Goal: Information Seeking & Learning: Learn about a topic

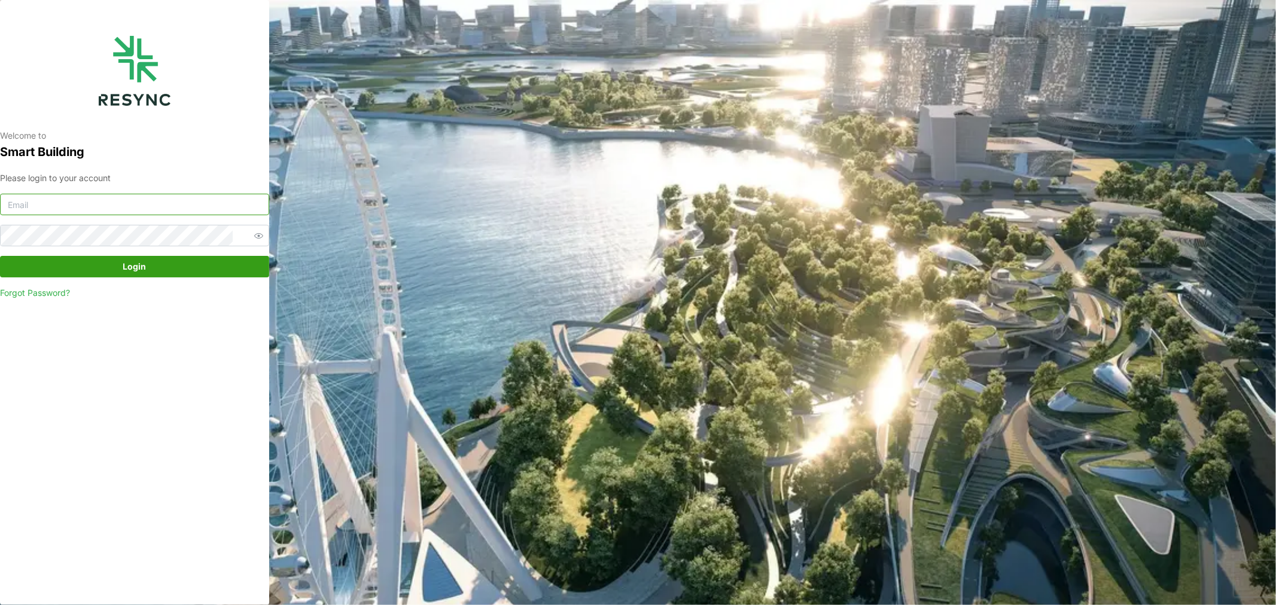
type input "jack.ng@chuanlim.com"
click at [153, 267] on span "Login" at bounding box center [134, 267] width 246 height 20
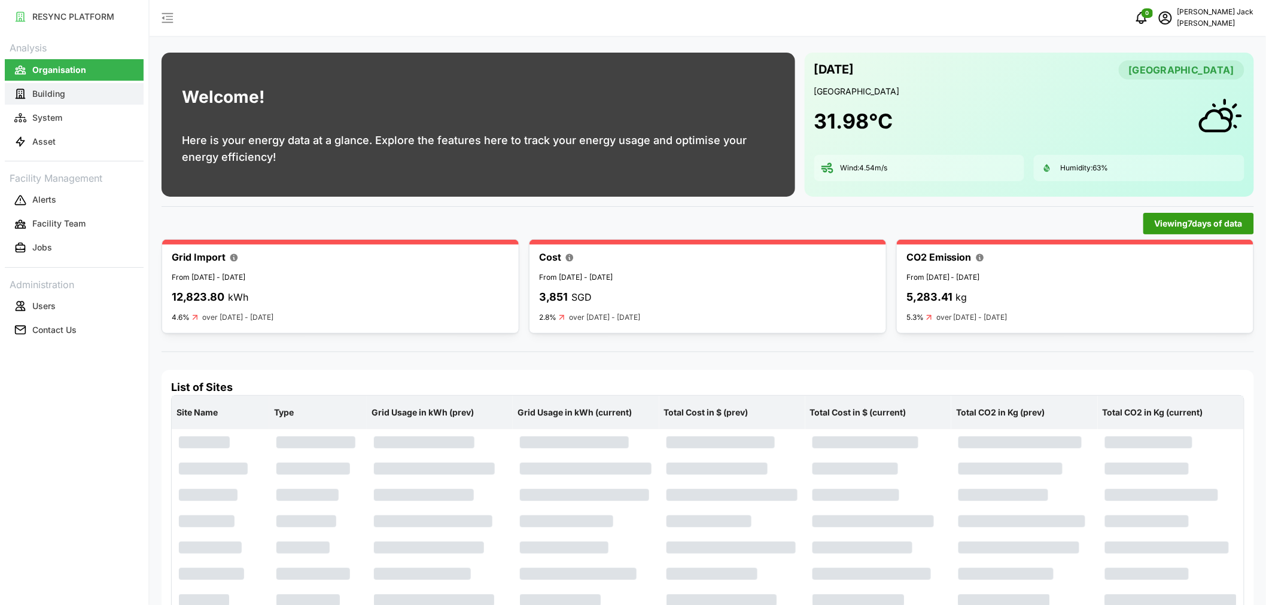
click at [51, 90] on p "Building" at bounding box center [48, 94] width 33 height 12
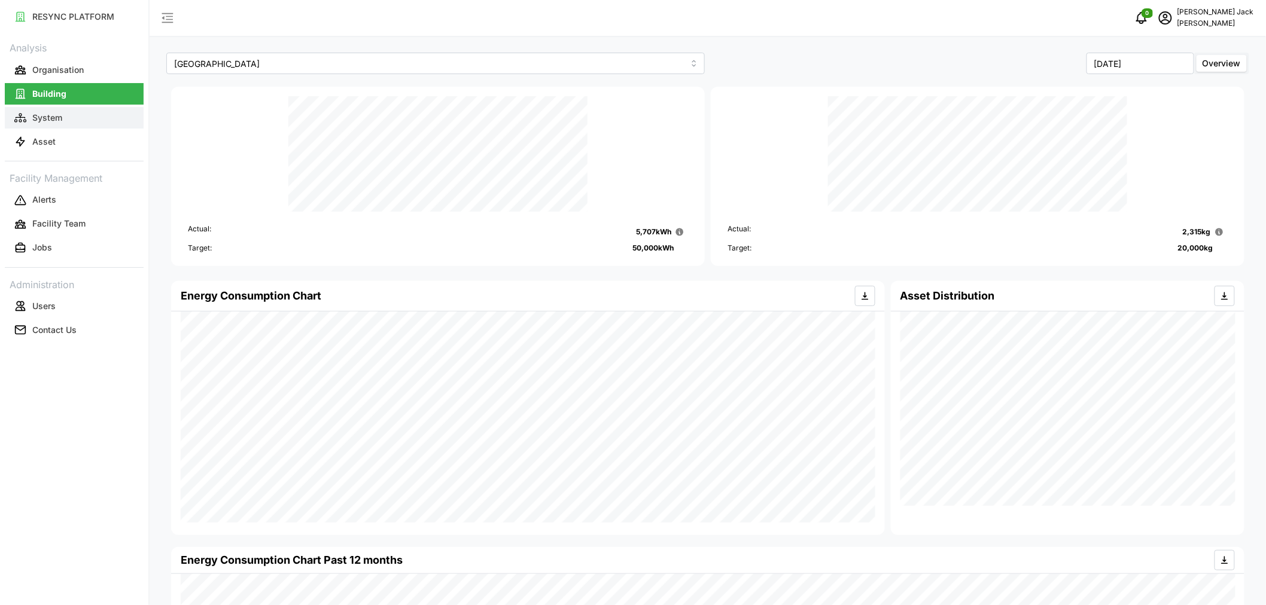
drag, startPoint x: 54, startPoint y: 110, endPoint x: 123, endPoint y: 114, distance: 68.9
click at [54, 110] on button "System" at bounding box center [74, 118] width 139 height 22
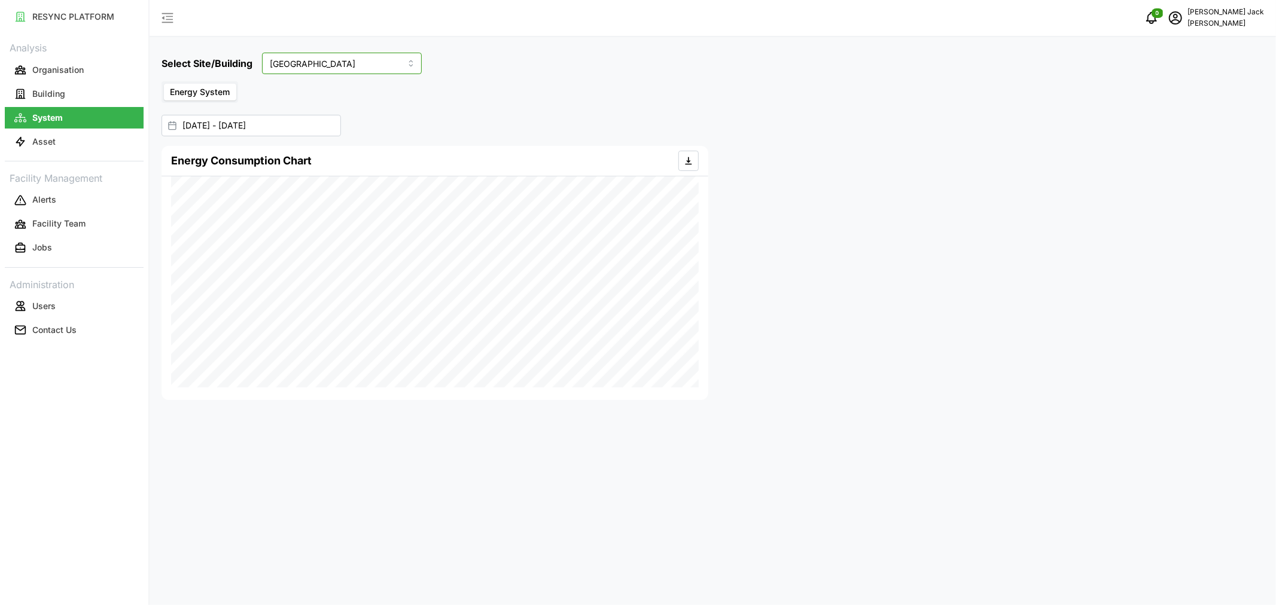
click at [360, 66] on input "[GEOGRAPHIC_DATA]" at bounding box center [342, 64] width 160 height 22
click at [336, 116] on span "Site Office Building" at bounding box center [309, 112] width 74 height 13
type input "Site Office Building"
click at [260, 126] on input "[DATE] - [DATE]" at bounding box center [250, 126] width 179 height 22
click at [187, 198] on icon "button" at bounding box center [187, 201] width 10 height 10
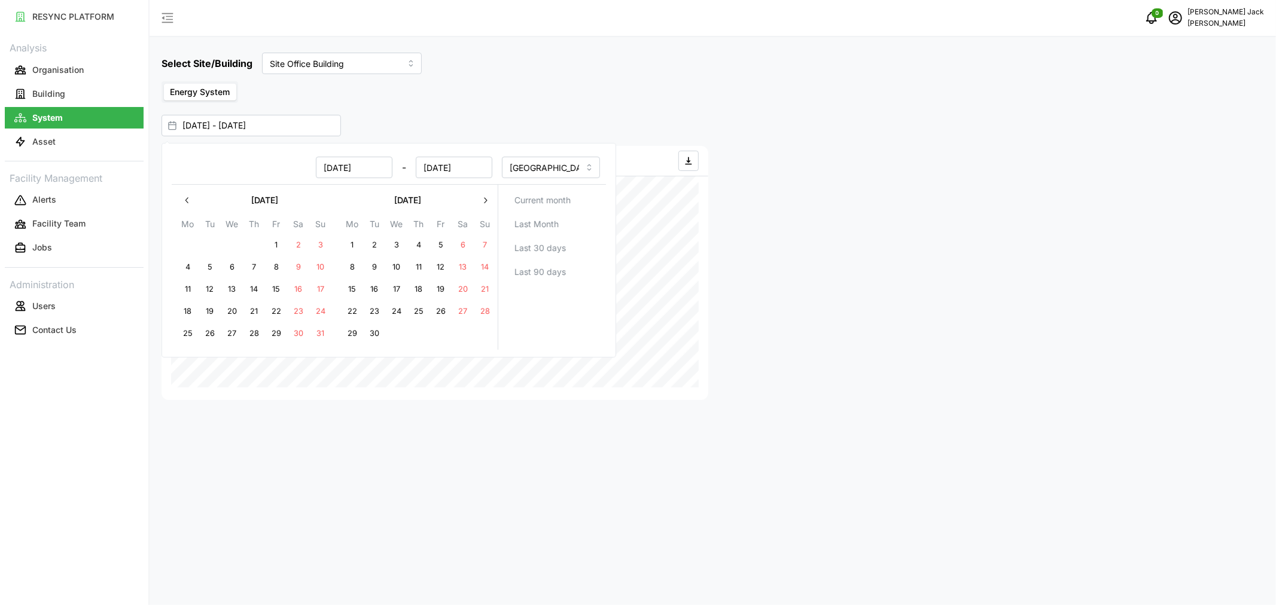
click at [439, 309] on button "26" at bounding box center [441, 312] width 22 height 22
type input "[DATE] - [DATE]"
type input "[DATE]"
click at [482, 197] on icon "button" at bounding box center [485, 201] width 10 height 10
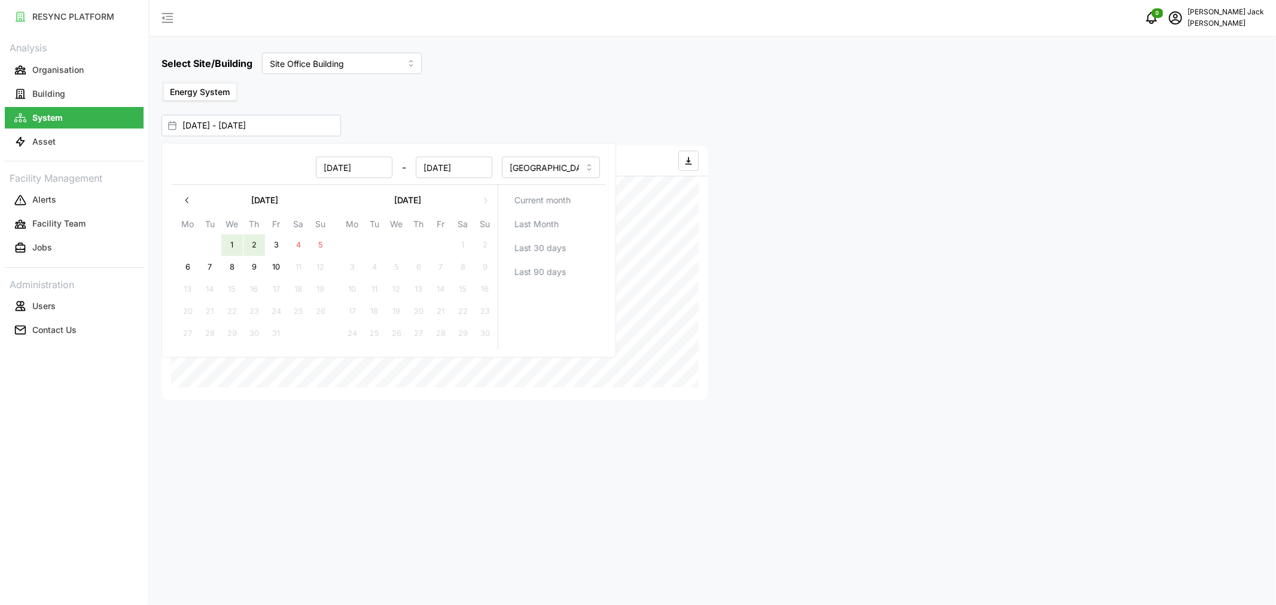
click at [254, 243] on button "2" at bounding box center [254, 245] width 22 height 22
type input "[DATE] - [DATE]"
type input "[DATE]"
click at [934, 330] on div at bounding box center [991, 273] width 556 height 264
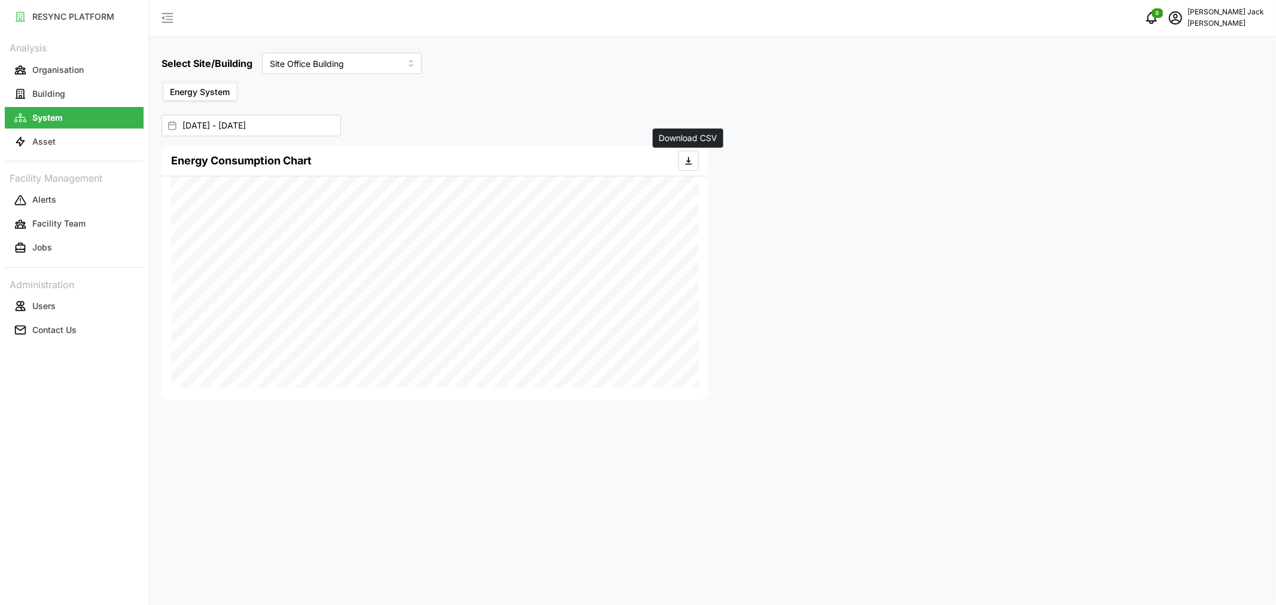
click at [689, 158] on icon "button" at bounding box center [689, 161] width 10 height 10
click at [345, 60] on input "Site Office Building" at bounding box center [342, 64] width 160 height 22
click at [338, 92] on span "[GEOGRAPHIC_DATA]" at bounding box center [315, 92] width 86 height 13
type input "[GEOGRAPHIC_DATA]"
click at [685, 160] on icon "button" at bounding box center [689, 161] width 10 height 10
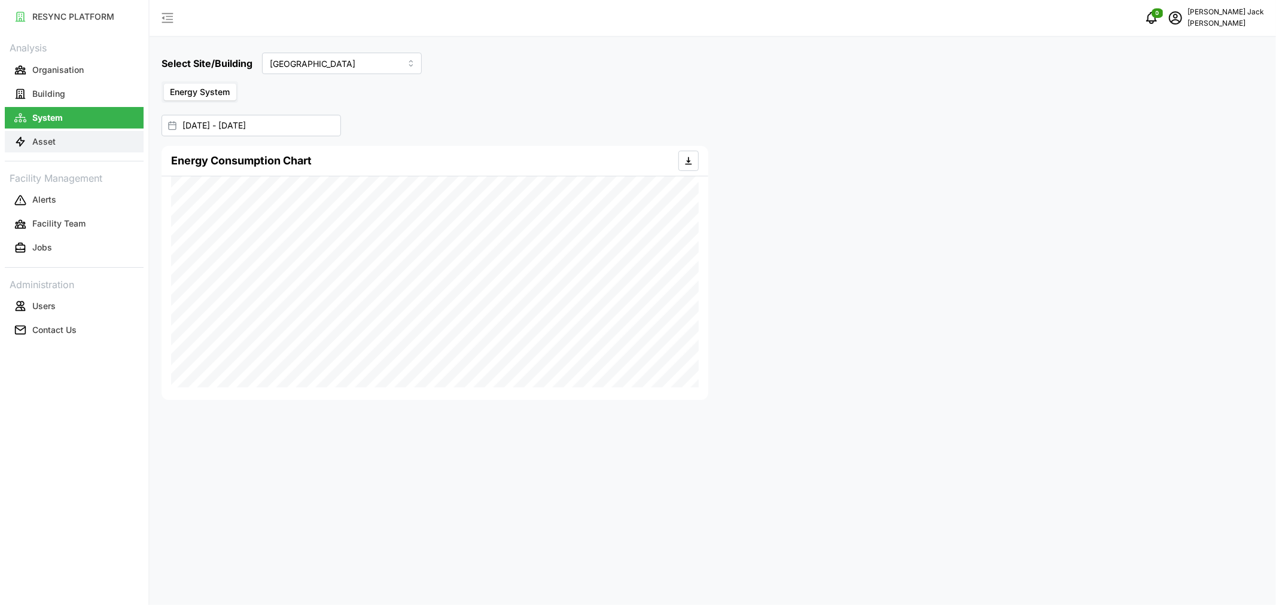
click at [42, 138] on p "Asset" at bounding box center [43, 142] width 23 height 12
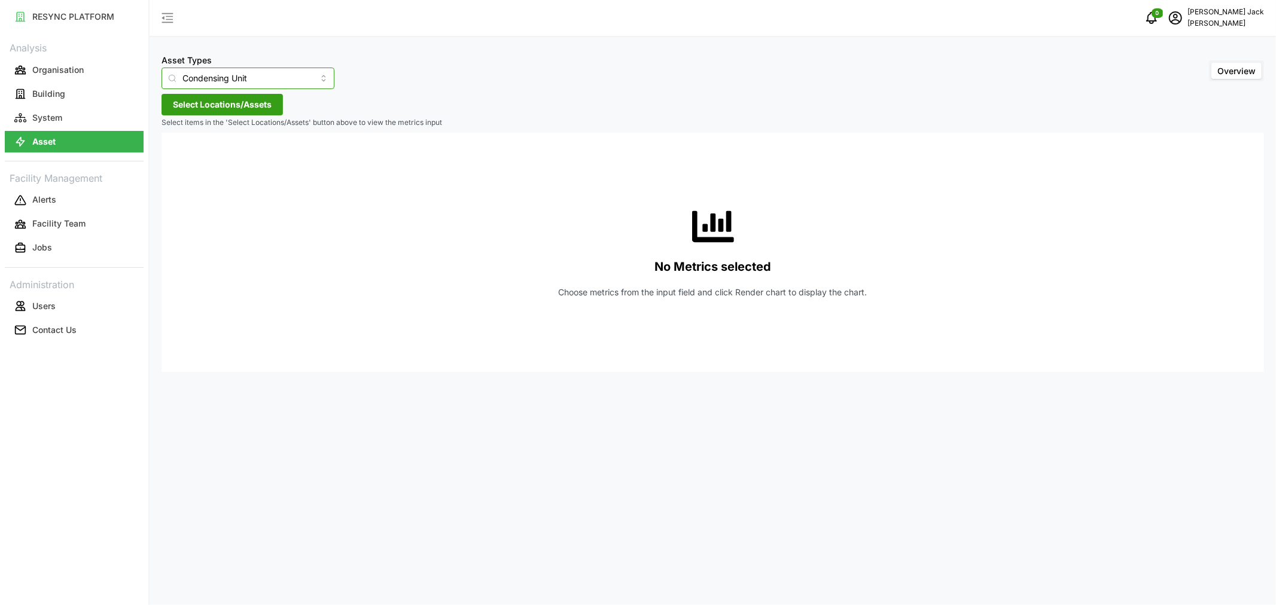
click at [273, 74] on input "Condensing Unit" at bounding box center [247, 79] width 173 height 22
click at [230, 150] on span "Electrical Meter" at bounding box center [200, 147] width 61 height 13
type input "Electrical Meter"
click at [258, 108] on span "Select Locations/Assets" at bounding box center [222, 104] width 99 height 20
click at [175, 157] on icon at bounding box center [177, 159] width 10 height 10
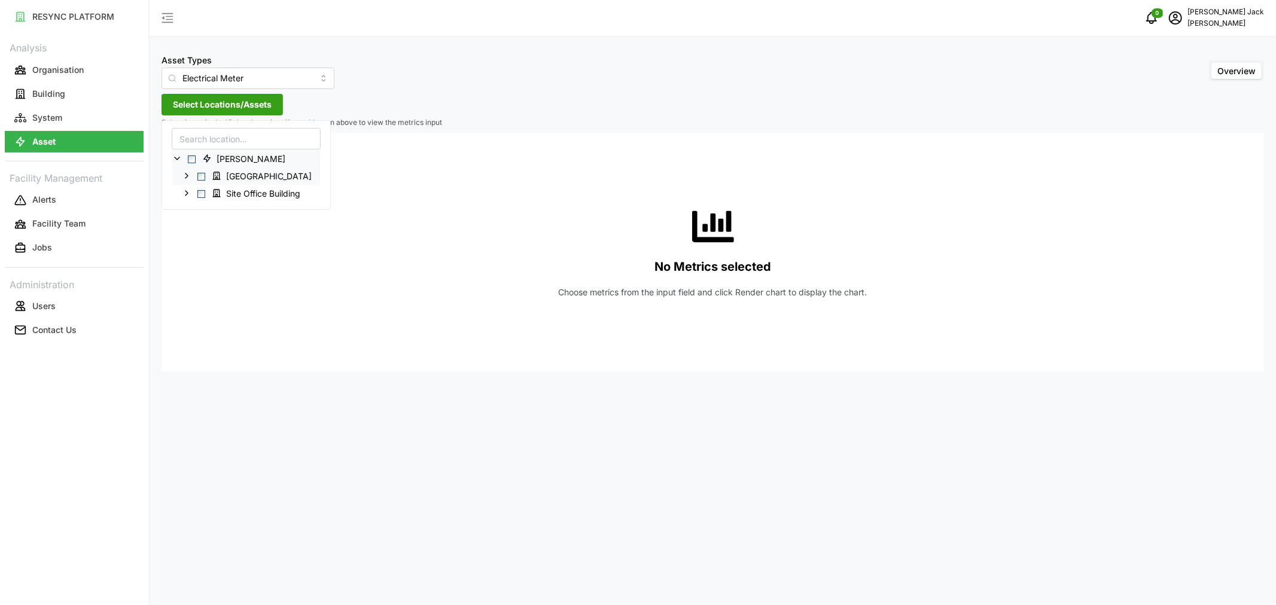
click at [185, 175] on icon at bounding box center [187, 176] width 10 height 10
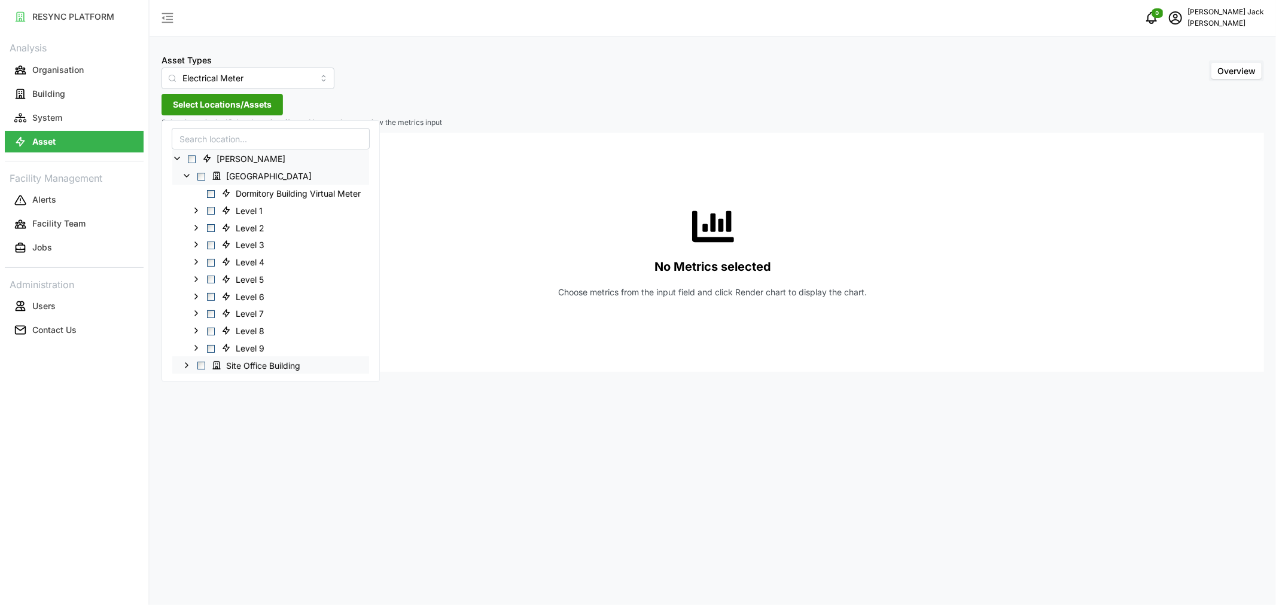
click at [186, 367] on polyline at bounding box center [186, 365] width 2 height 5
click at [197, 315] on icon at bounding box center [196, 316] width 10 height 10
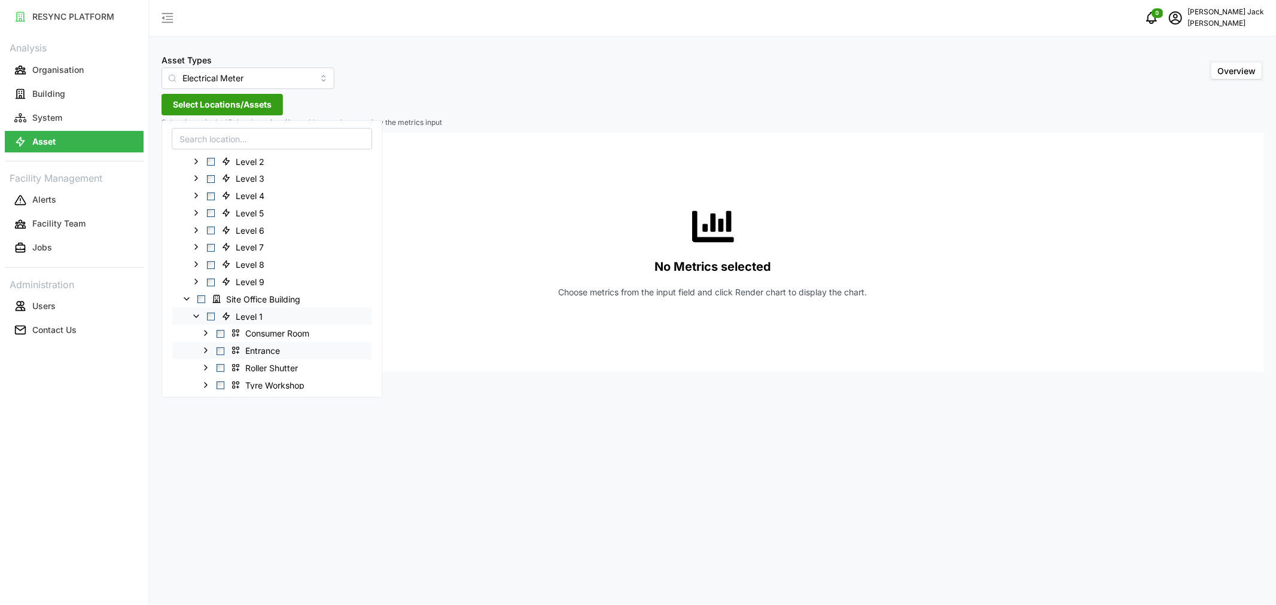
click at [222, 351] on span "Select Entrance" at bounding box center [221, 351] width 8 height 8
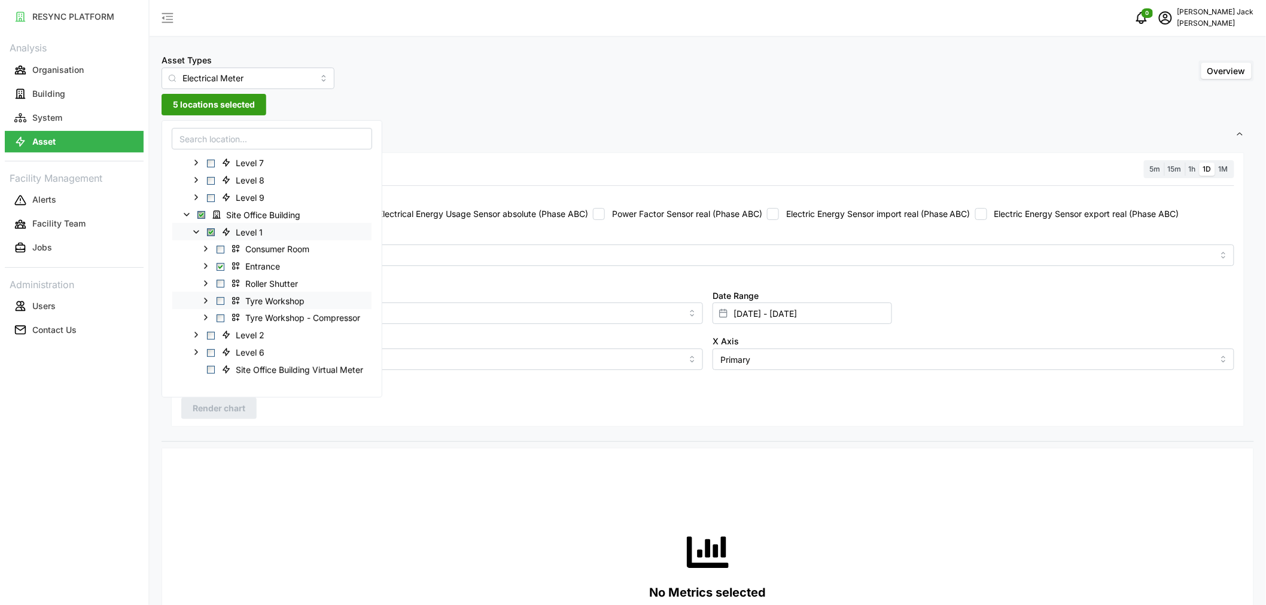
scroll to position [152, 0]
click at [196, 350] on icon at bounding box center [196, 351] width 10 height 10
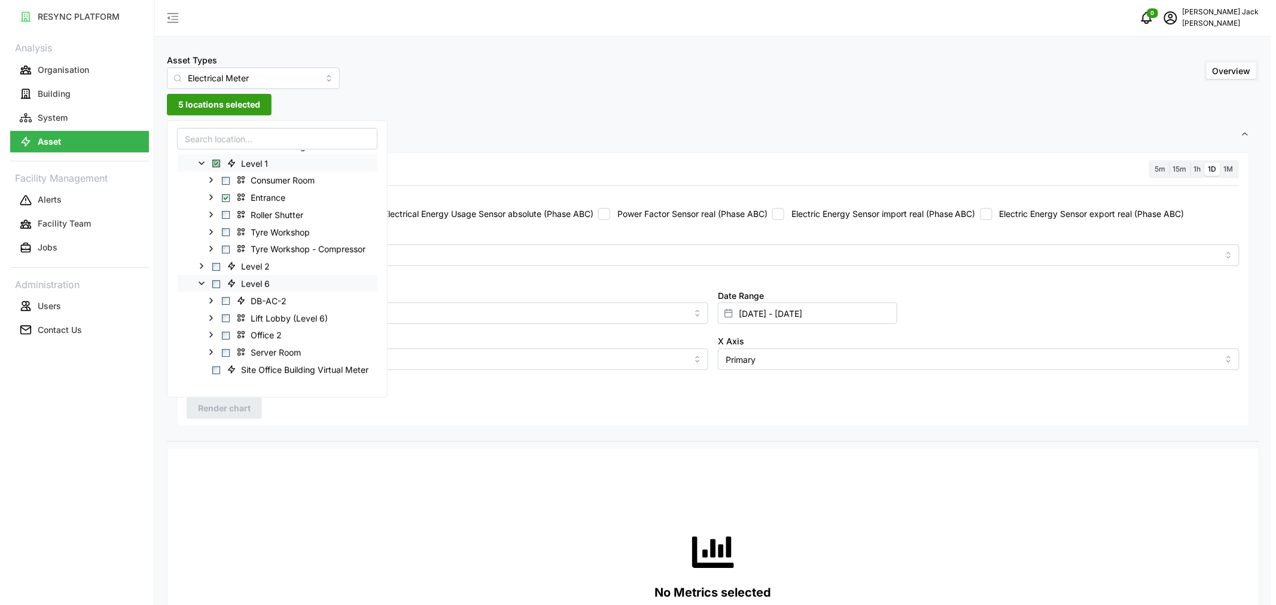
scroll to position [221, 0]
click at [205, 333] on icon at bounding box center [206, 333] width 10 height 10
click at [219, 334] on span "Select Office 2" at bounding box center [221, 334] width 8 height 8
click at [218, 367] on span "Select Server Room" at bounding box center [221, 368] width 8 height 8
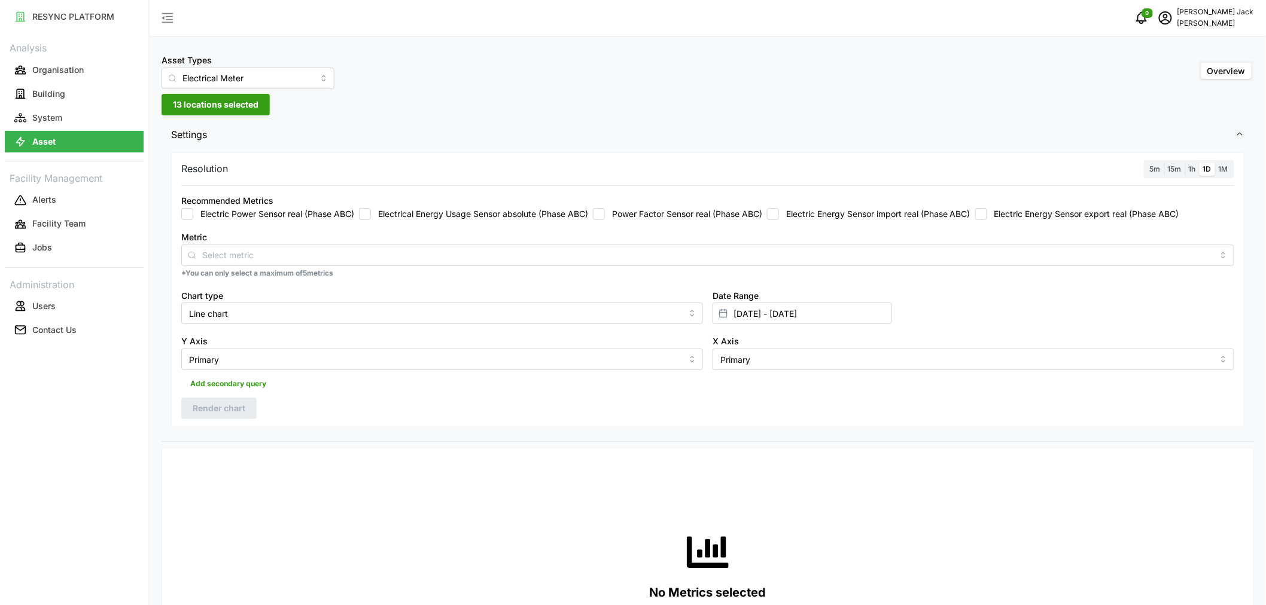
click at [644, 237] on div "Metric" at bounding box center [707, 248] width 1053 height 36
click at [363, 211] on input "Electrical Energy Usage Sensor absolute (Phase ABC)" at bounding box center [365, 214] width 12 height 12
checkbox input "true"
click at [769, 318] on input "[DATE] - [DATE]" at bounding box center [801, 314] width 179 height 22
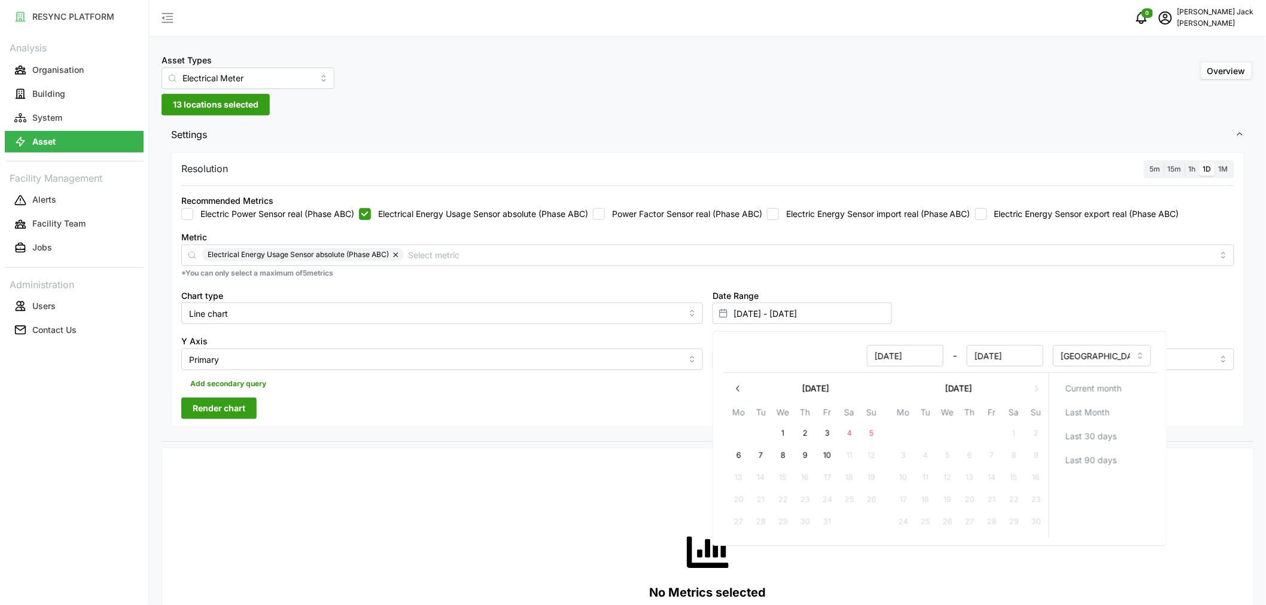
click at [739, 389] on icon "button" at bounding box center [738, 389] width 10 height 10
click at [992, 499] on button "26" at bounding box center [992, 500] width 22 height 22
type input "[DATE] - [DATE]"
type input "[DATE]"
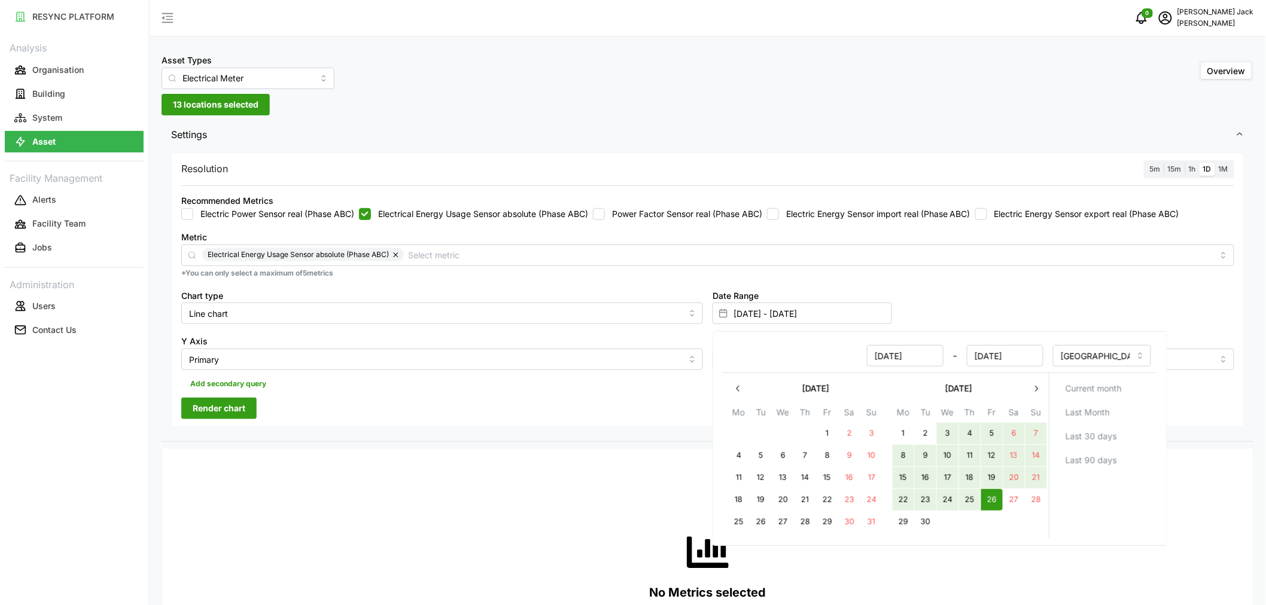
click at [1036, 389] on icon "button" at bounding box center [1036, 389] width 3 height 6
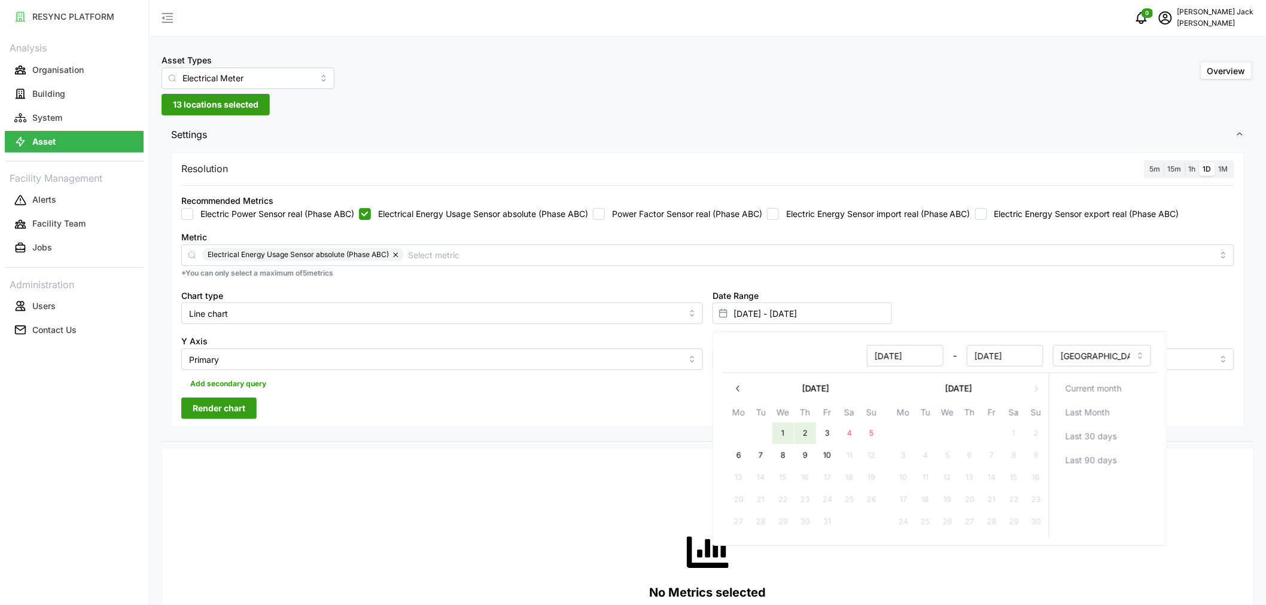
click at [807, 432] on button "2" at bounding box center [805, 434] width 22 height 22
type input "[DATE] - [DATE]"
type input "[DATE]"
click at [980, 307] on div "Date Range [DATE] - [DATE]" at bounding box center [973, 306] width 531 height 46
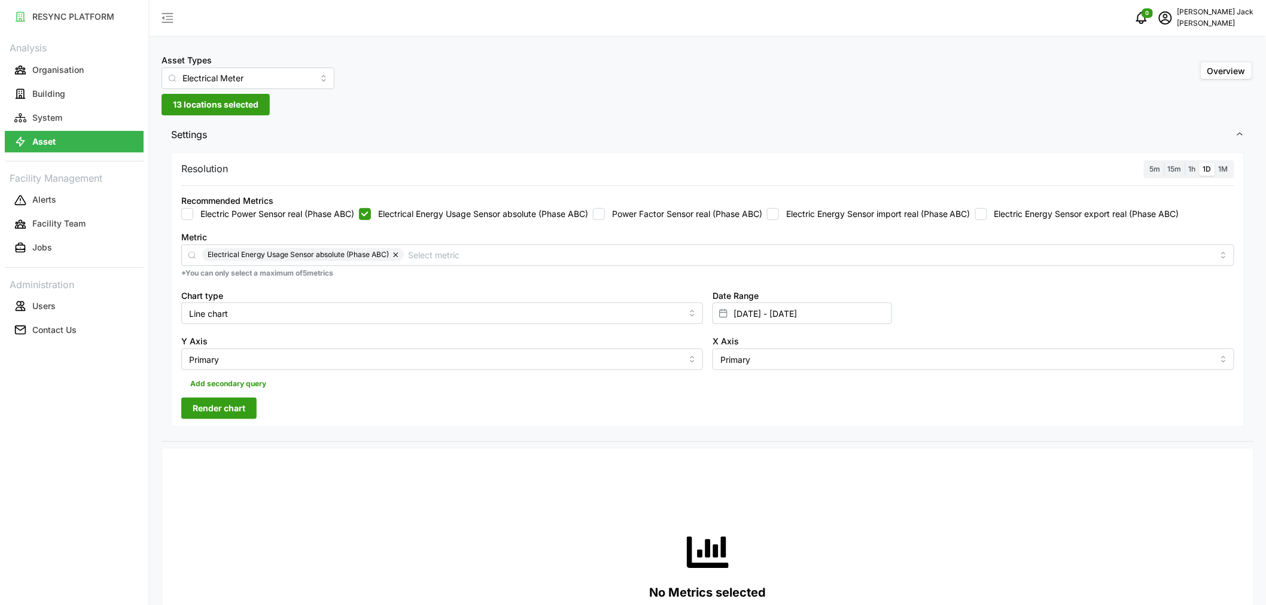
click at [224, 411] on span "Render chart" at bounding box center [219, 408] width 53 height 20
click at [1236, 474] on icon "button" at bounding box center [1232, 470] width 10 height 10
click at [764, 309] on input "[DATE] - [DATE]" at bounding box center [801, 314] width 179 height 22
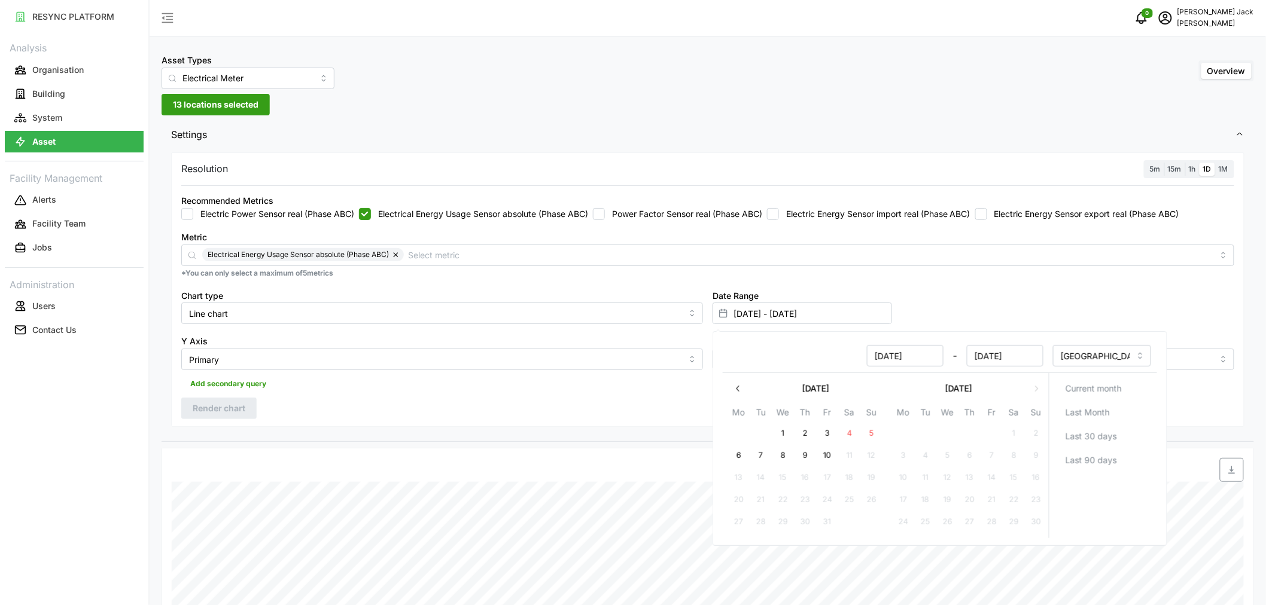
click at [823, 431] on button "3" at bounding box center [827, 434] width 22 height 22
type input "[DATE] - [DATE]"
type input "[DATE]"
click at [806, 450] on button "9" at bounding box center [805, 456] width 22 height 22
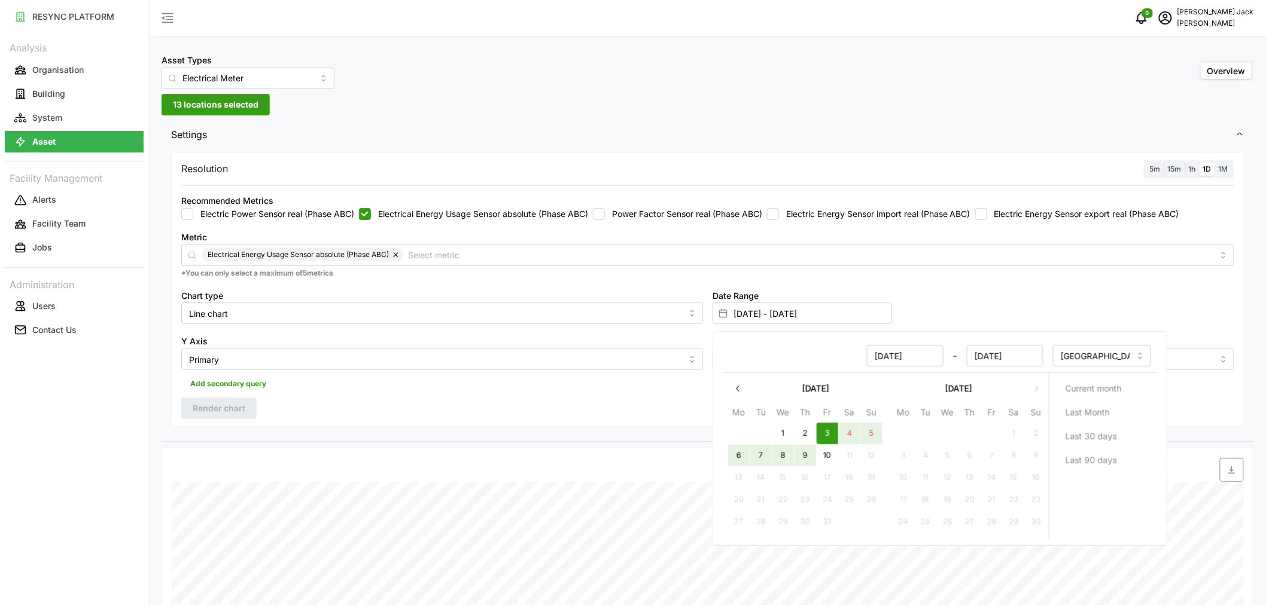
type input "[DATE] - [DATE]"
type input "[DATE]"
click at [990, 306] on div "Date Range [DATE] - [DATE]" at bounding box center [973, 306] width 531 height 46
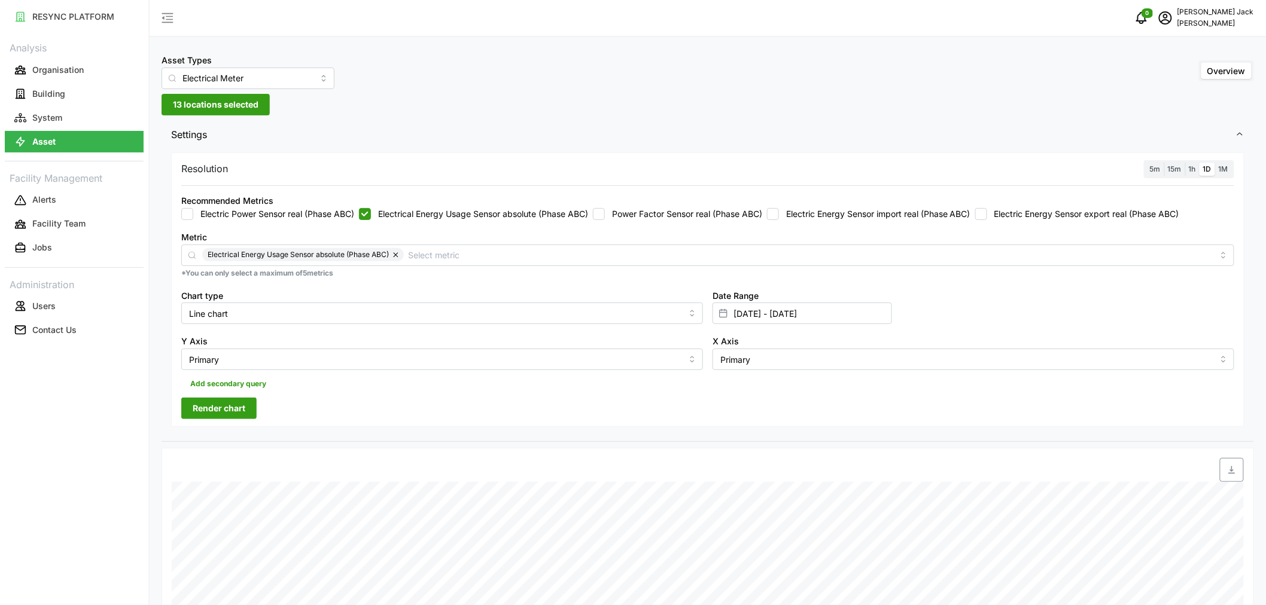
click at [217, 407] on span "Render chart" at bounding box center [219, 408] width 53 height 20
click at [1230, 470] on icon "button" at bounding box center [1232, 470] width 10 height 10
click at [48, 109] on button "System" at bounding box center [74, 118] width 139 height 22
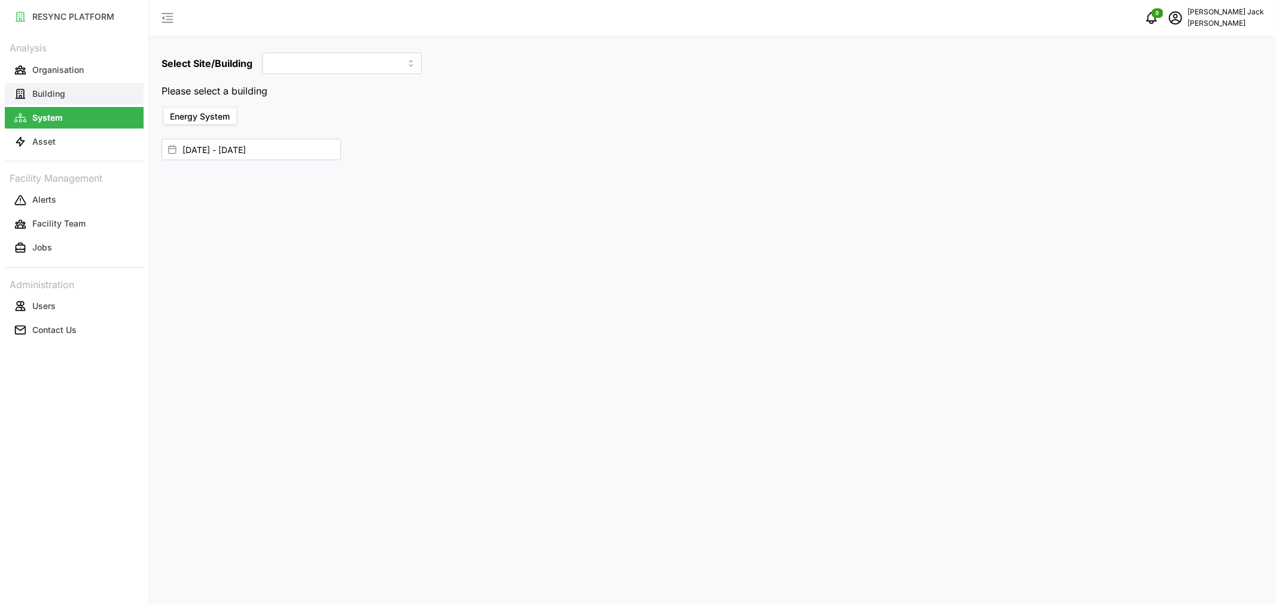
type input "[GEOGRAPHIC_DATA]"
click at [50, 97] on p "Building" at bounding box center [48, 94] width 33 height 12
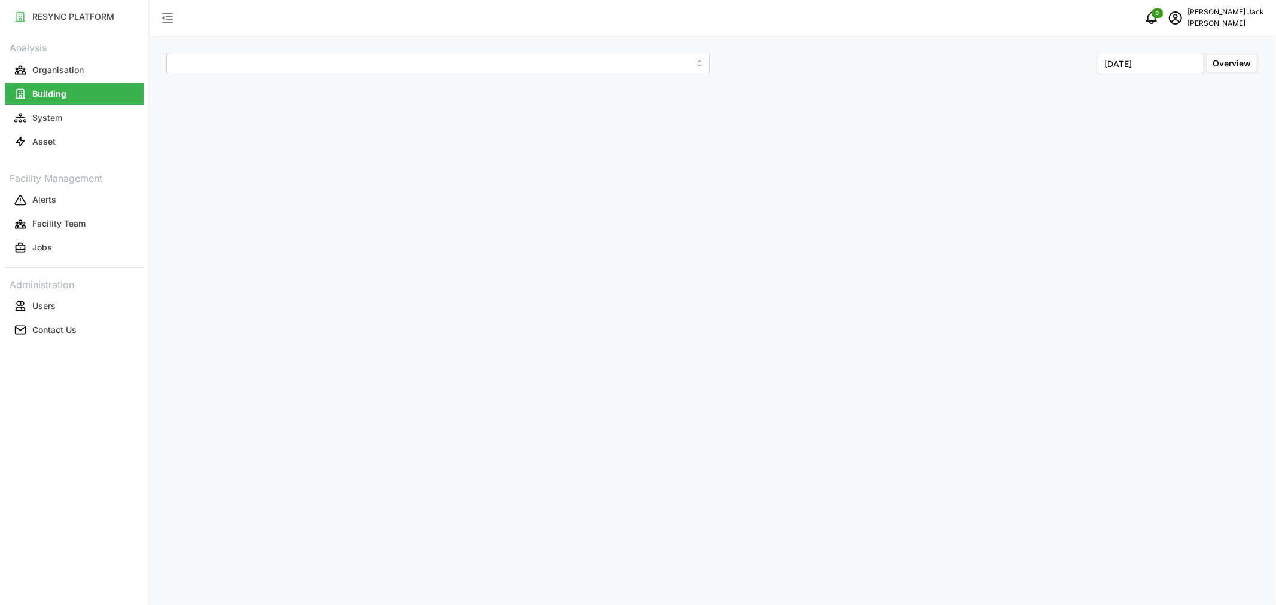
type input "[GEOGRAPHIC_DATA]"
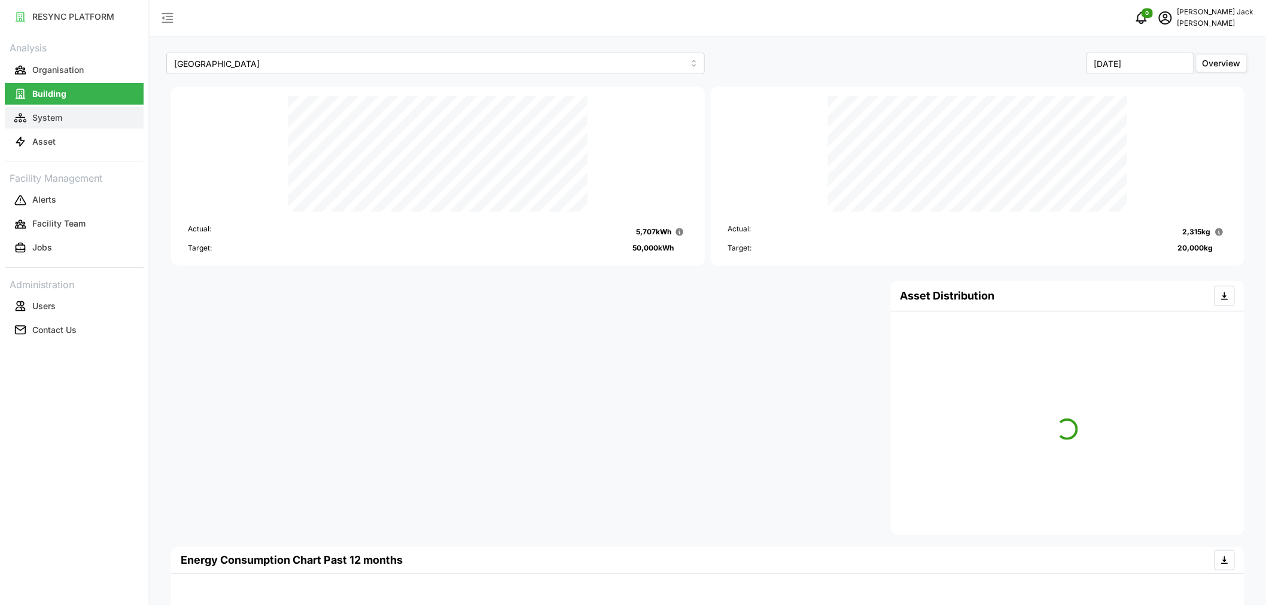
click at [44, 118] on p "System" at bounding box center [47, 118] width 30 height 12
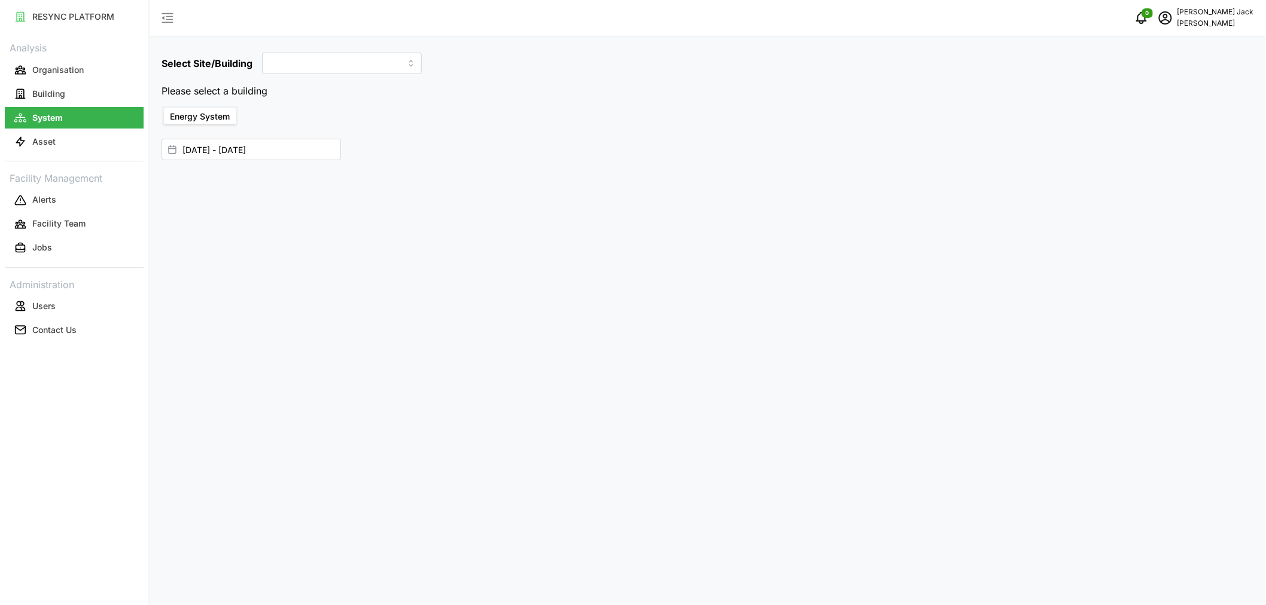
type input "[GEOGRAPHIC_DATA]"
click at [367, 64] on input "[GEOGRAPHIC_DATA]" at bounding box center [342, 64] width 160 height 22
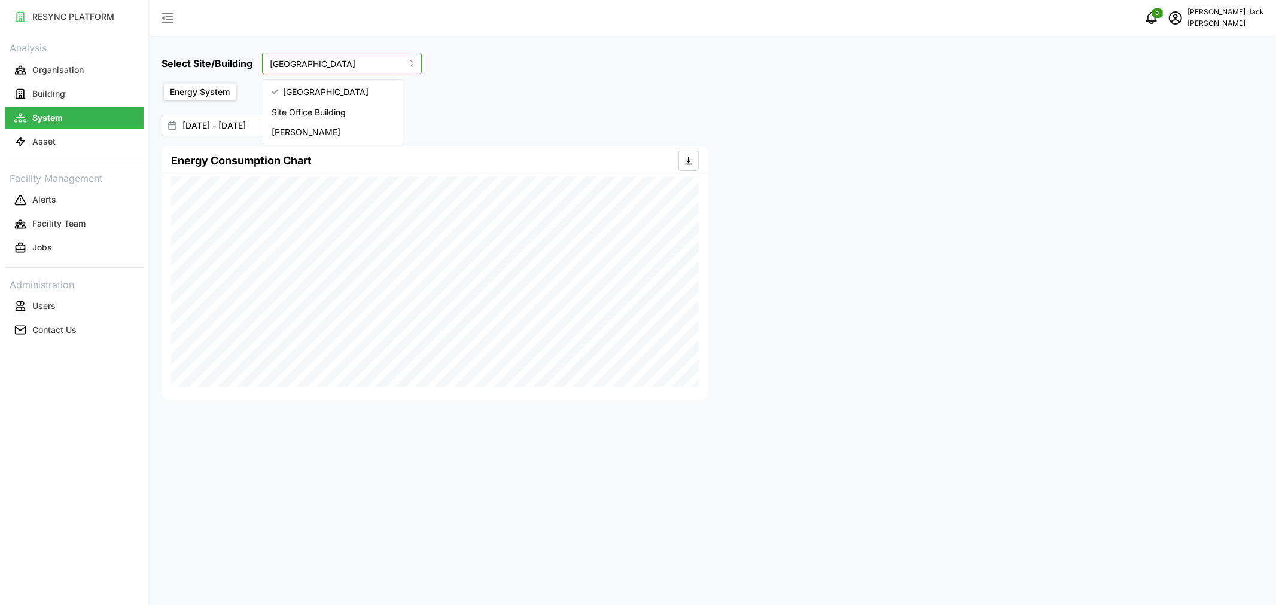
click at [350, 90] on span "[GEOGRAPHIC_DATA]" at bounding box center [326, 92] width 86 height 13
type input "[GEOGRAPHIC_DATA]"
click at [214, 122] on input "[DATE] - [DATE]" at bounding box center [250, 126] width 179 height 22
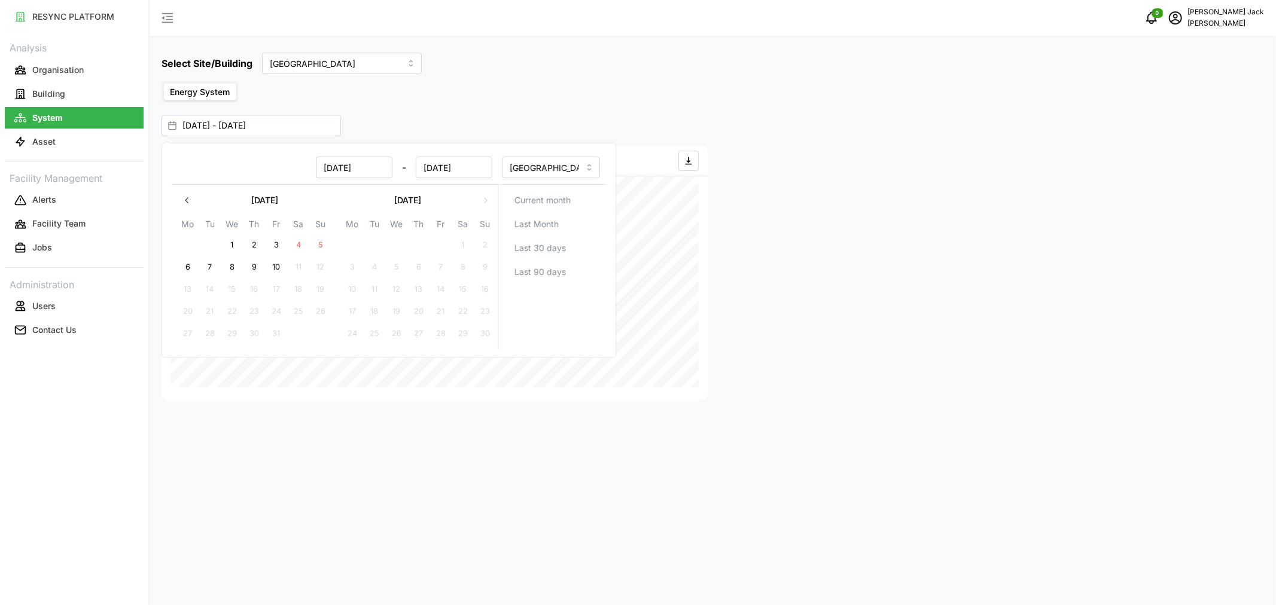
click at [274, 245] on button "3" at bounding box center [277, 245] width 22 height 22
type input "[DATE] - [DATE]"
type input "[DATE]"
click at [250, 266] on button "9" at bounding box center [254, 268] width 22 height 22
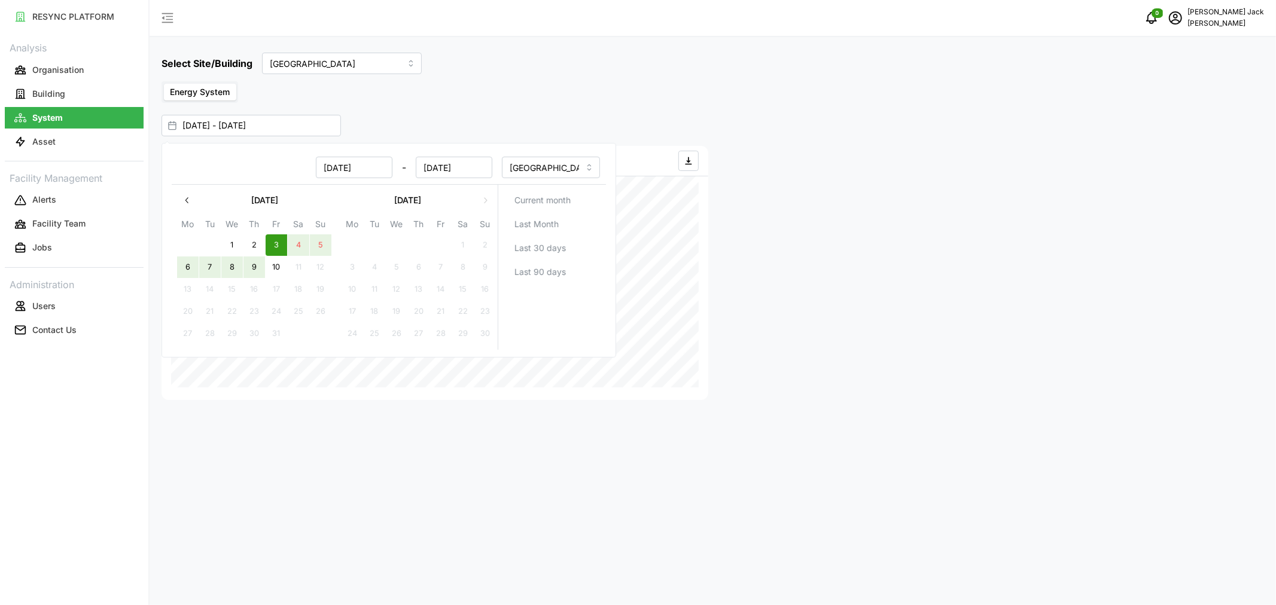
type input "[DATE] - [DATE]"
type input "[DATE]"
click at [525, 111] on div "Select Site/Building Dormitory Building Energy System [DATE] - [DATE] Energy Co…" at bounding box center [713, 302] width 1126 height 605
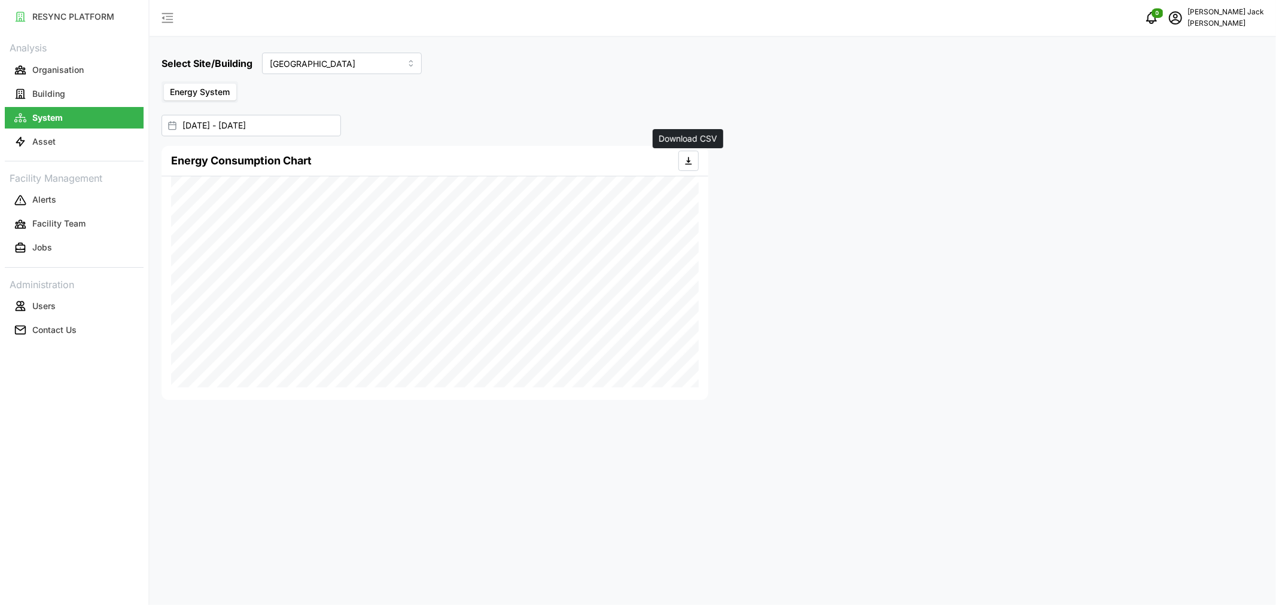
click at [683, 154] on span "button" at bounding box center [688, 160] width 19 height 19
click at [331, 66] on input "[GEOGRAPHIC_DATA]" at bounding box center [342, 64] width 160 height 22
click at [309, 111] on span "Site Office Building" at bounding box center [309, 112] width 74 height 13
type input "Site Office Building"
click at [680, 160] on span "button" at bounding box center [688, 160] width 19 height 19
